Goal: Task Accomplishment & Management: Use online tool/utility

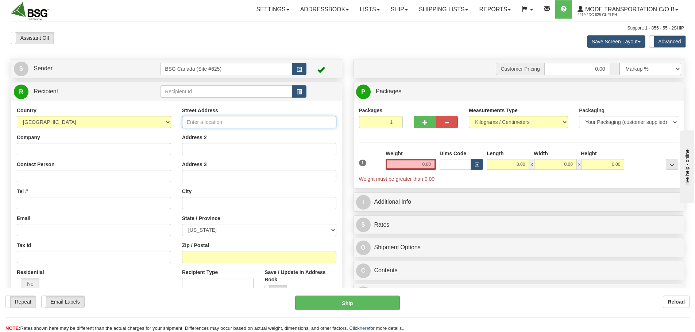
click at [236, 119] on input "Street Address" at bounding box center [259, 122] width 154 height 12
click at [229, 89] on input "text" at bounding box center [226, 91] width 132 height 12
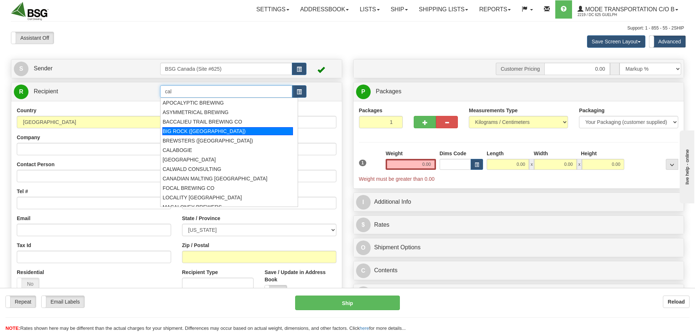
click at [219, 133] on div "BIG ROCK ([GEOGRAPHIC_DATA])" at bounding box center [227, 131] width 131 height 8
type input "BIG ROCK ([GEOGRAPHIC_DATA])"
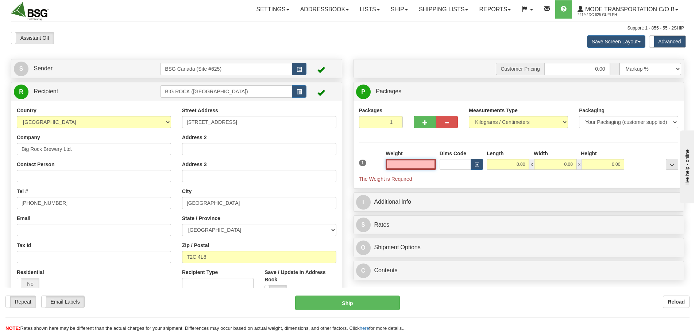
click at [425, 164] on input "text" at bounding box center [410, 164] width 50 height 11
type input "2.00"
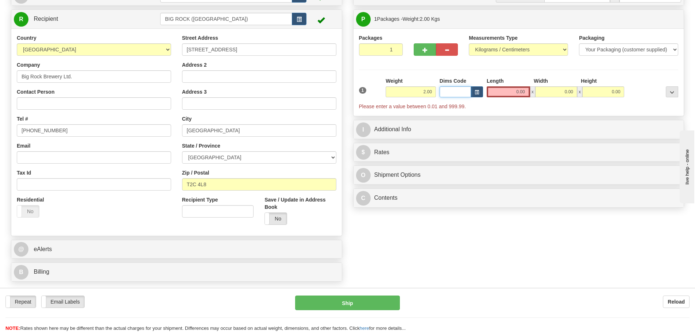
scroll to position [73, 0]
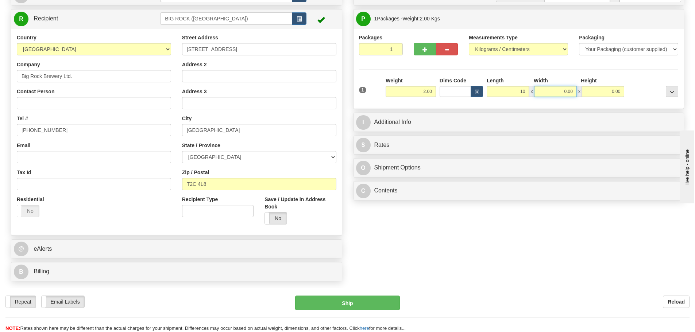
type input "10.00"
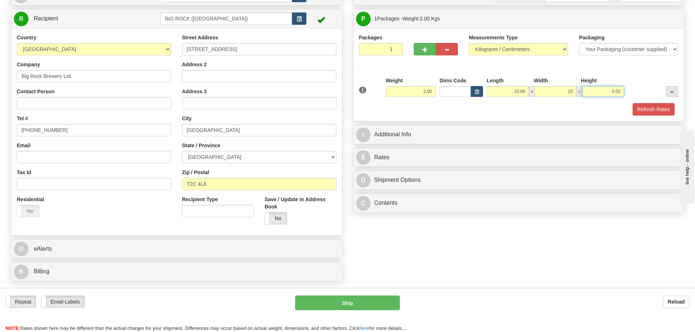
type input "10.00"
click at [665, 86] on button "..." at bounding box center [671, 91] width 12 height 11
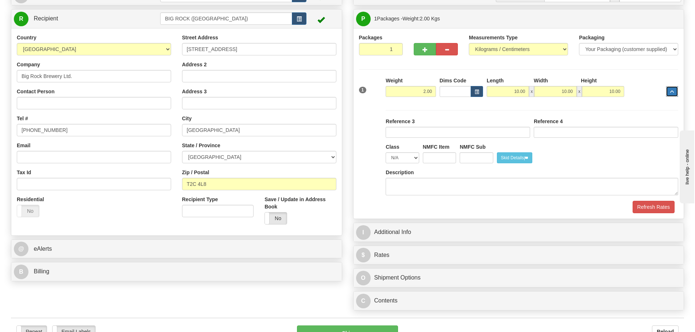
click at [670, 91] on span "..." at bounding box center [672, 92] width 4 height 4
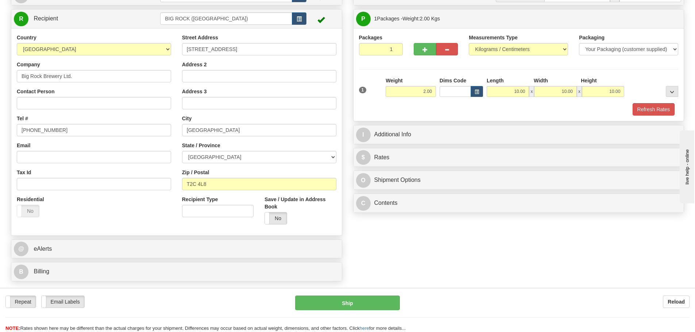
click at [660, 99] on div "1 Weight 2.00 Dims Code x x" at bounding box center [518, 90] width 323 height 26
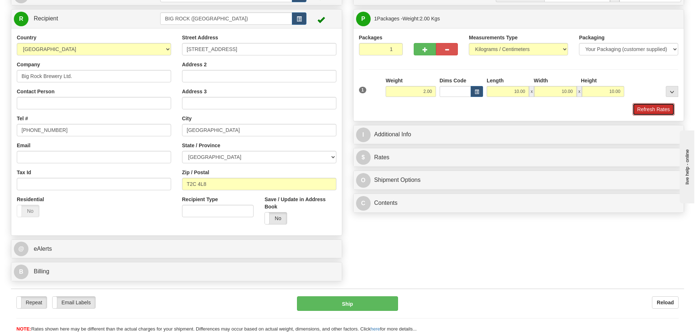
click at [655, 109] on button "Refresh Rates" at bounding box center [653, 109] width 42 height 12
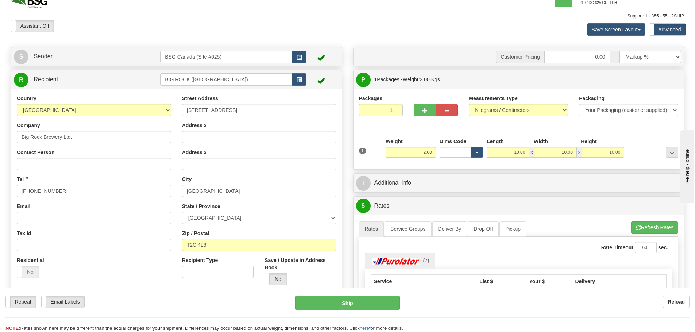
scroll to position [0, 0]
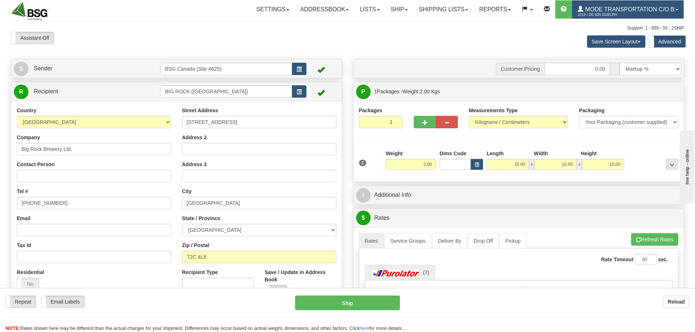
click at [611, 12] on span "2219 / DC 625 Guelph" at bounding box center [604, 14] width 55 height 7
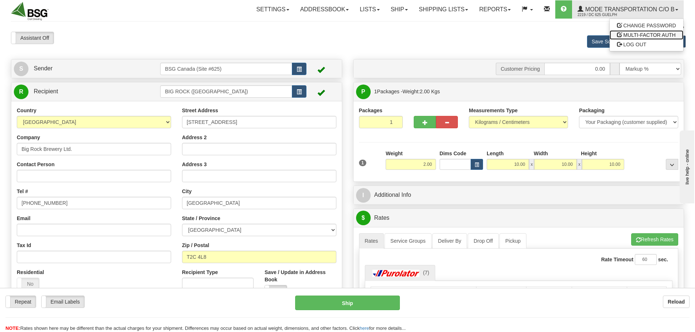
click at [628, 39] on link "MULTI-FACTOR AUTH" at bounding box center [646, 34] width 74 height 9
